Goal: Check status

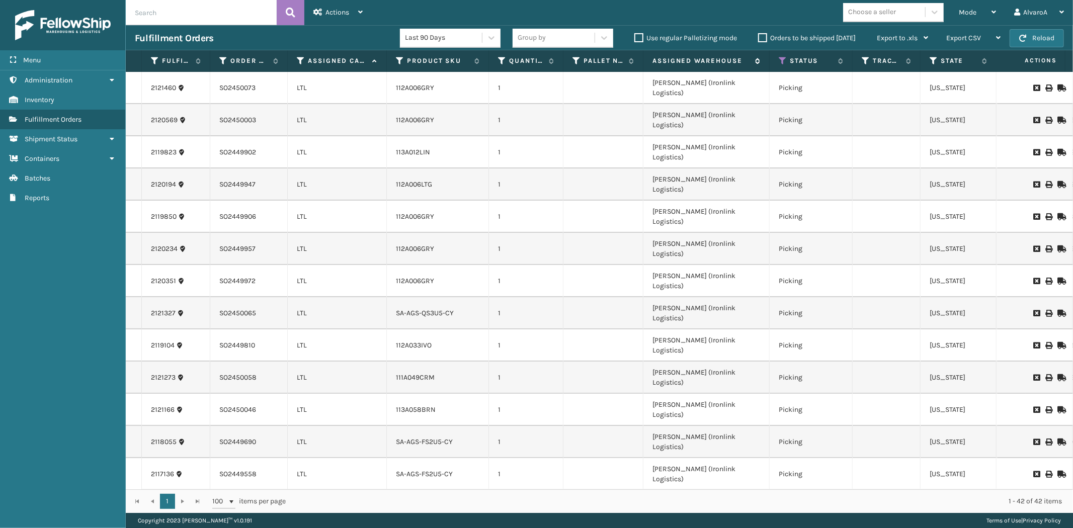
scroll to position [560, 0]
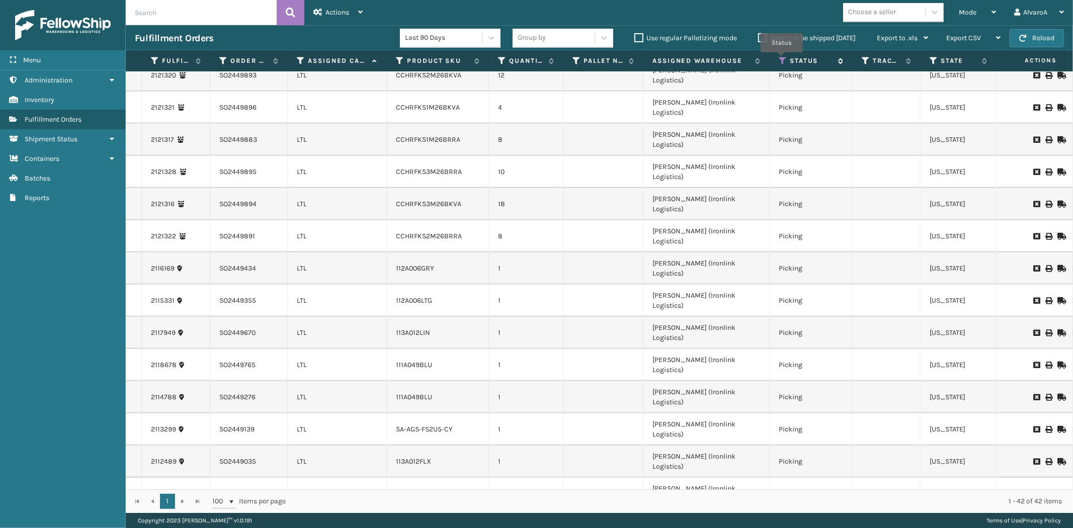
click at [782, 59] on icon at bounding box center [783, 60] width 8 height 9
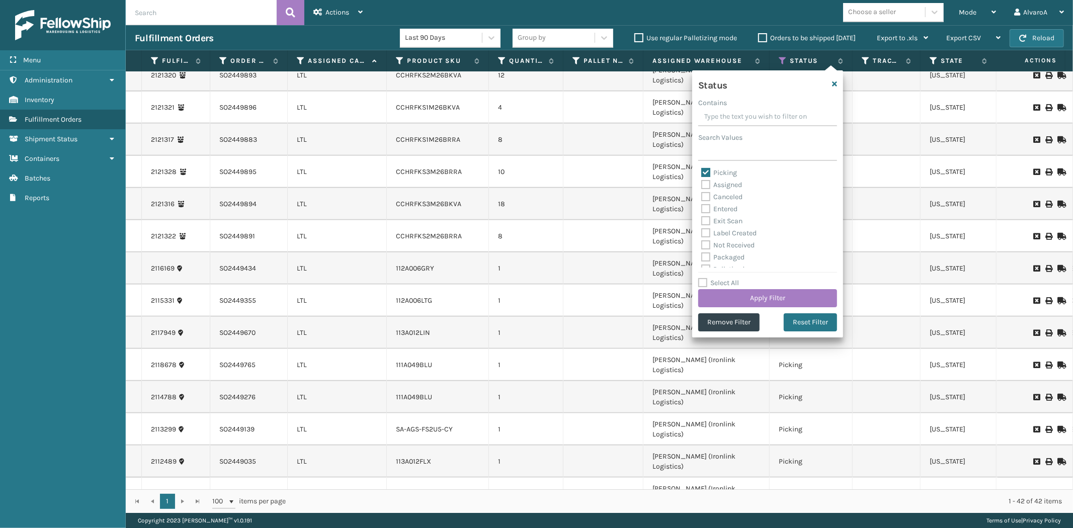
click at [710, 175] on label "Picking" at bounding box center [719, 173] width 36 height 9
click at [702, 174] on input "Picking" at bounding box center [701, 170] width 1 height 7
checkbox input "false"
click at [708, 181] on label "Assigned" at bounding box center [721, 185] width 41 height 9
click at [702, 181] on input "Assigned" at bounding box center [701, 182] width 1 height 7
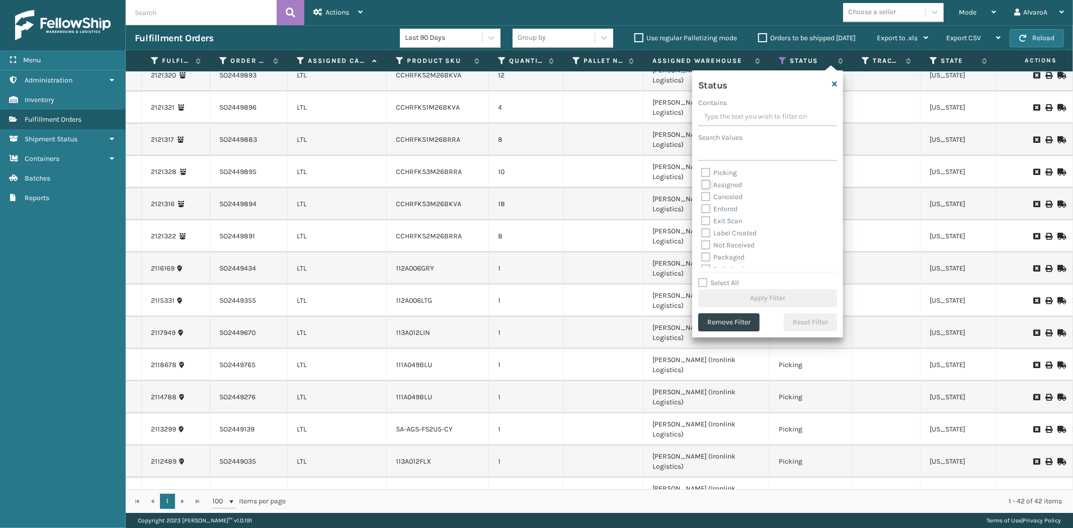
checkbox input "true"
click at [702, 299] on button "Apply Filter" at bounding box center [767, 298] width 139 height 18
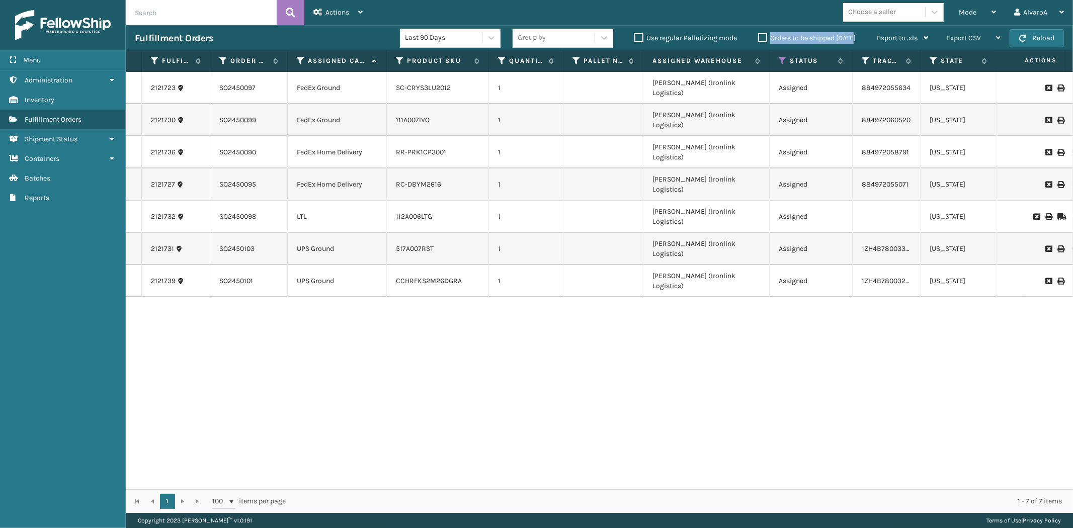
click at [763, 34] on label "Orders to be shipped [DATE]" at bounding box center [807, 38] width 98 height 9
click at [759, 34] on input "Orders to be shipped [DATE]" at bounding box center [758, 35] width 1 height 7
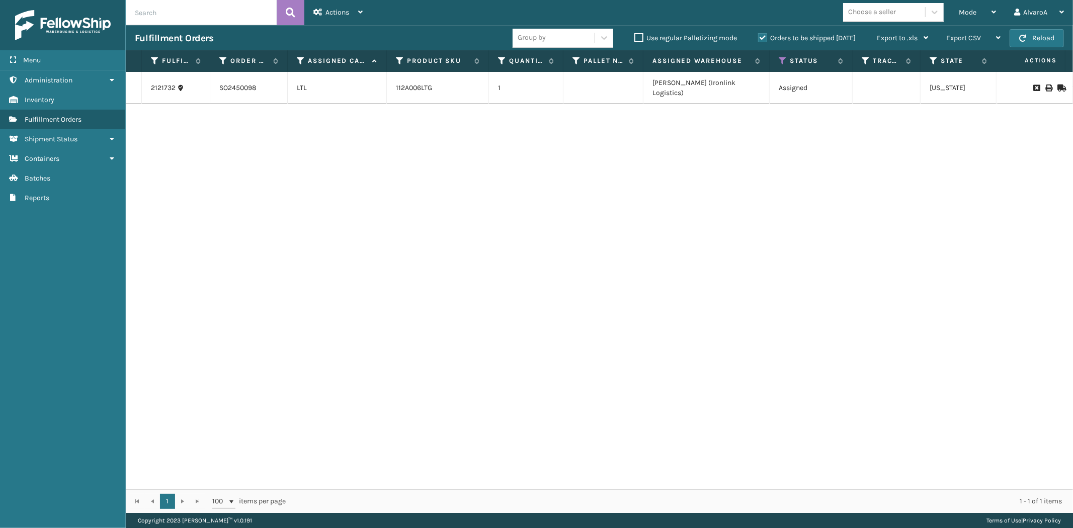
click at [761, 35] on label "Orders to be shipped [DATE]" at bounding box center [807, 38] width 98 height 9
click at [759, 35] on input "Orders to be shipped [DATE]" at bounding box center [758, 35] width 1 height 7
